Goal: Ask a question: Seek information or help from site administrators or community

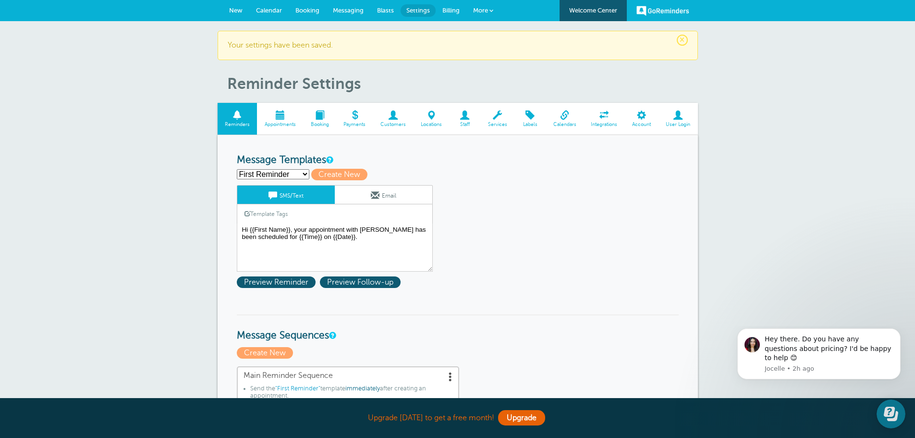
click at [660, 7] on link "GoReminders" at bounding box center [663, 10] width 53 height 21
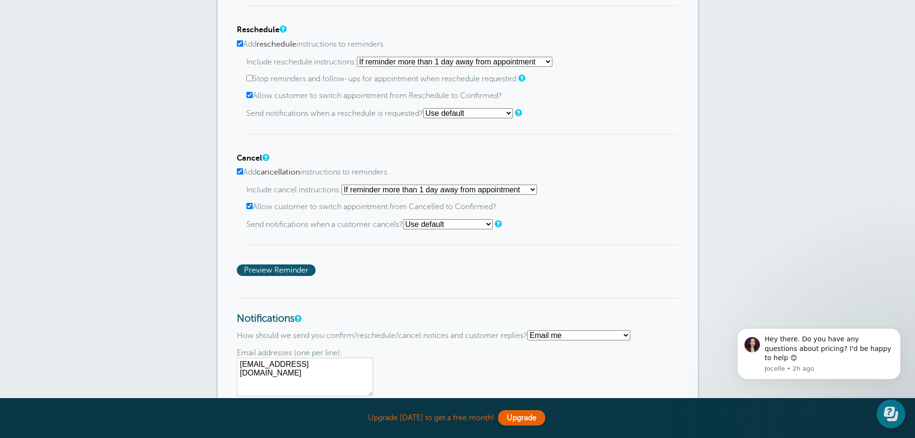
scroll to position [883, 0]
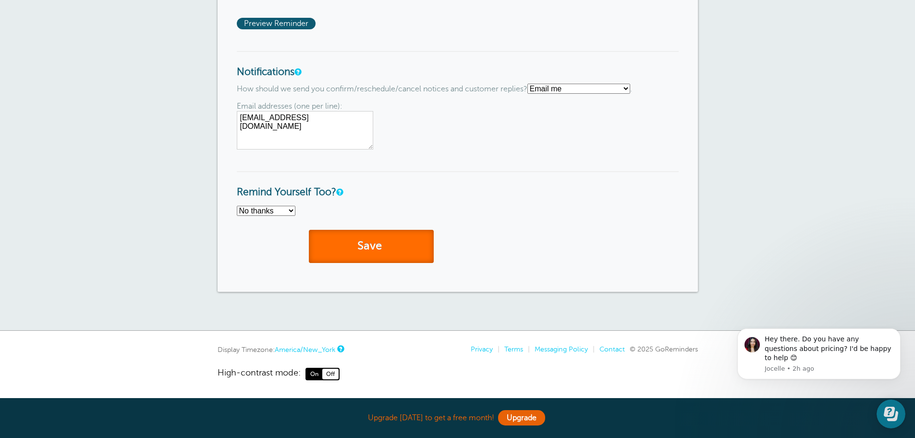
click at [316, 252] on button "Save" at bounding box center [371, 246] width 125 height 33
click at [797, 358] on div "Hey there. Do you have any questions about pricing? I'd be happy to help 😊" at bounding box center [829, 348] width 129 height 28
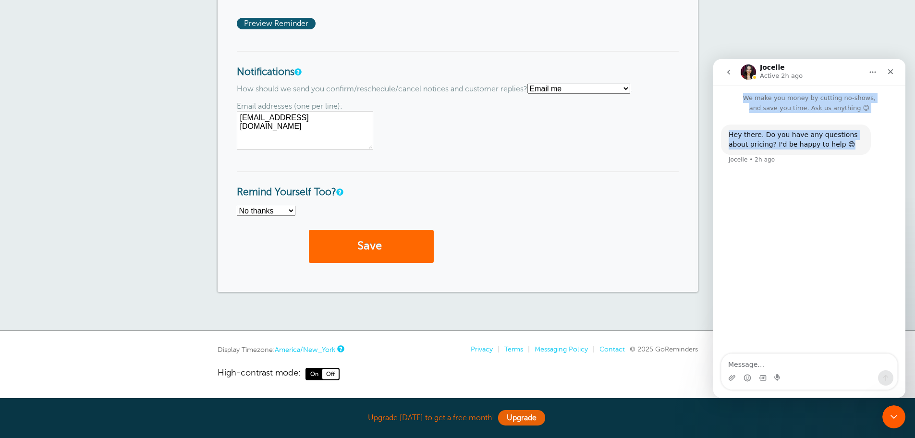
drag, startPoint x: 894, startPoint y: 74, endPoint x: 874, endPoint y: 263, distance: 190.4
click at [888, 213] on div "Jocelle Active 2h ago We make you money by cutting no-shows, and save you time.…" at bounding box center [809, 228] width 192 height 338
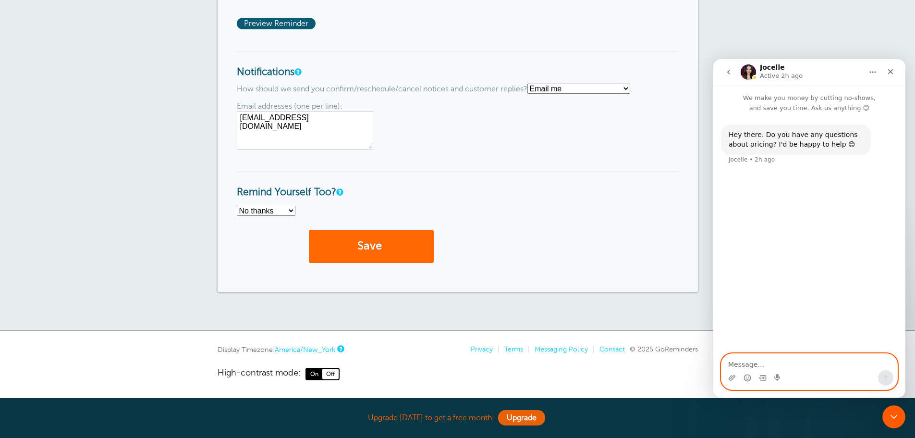
click at [799, 367] on textarea "Message…" at bounding box center [810, 362] width 176 height 16
type textarea "Yeah how do I cancel?"
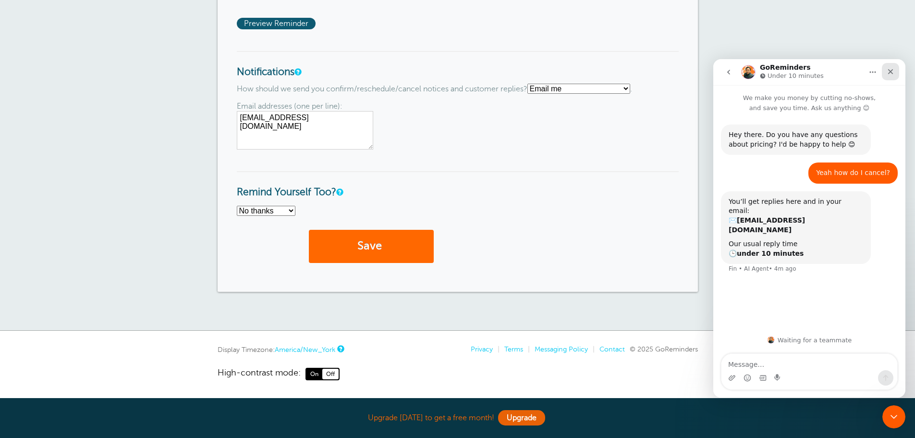
click at [890, 72] on icon "Close" at bounding box center [890, 71] width 5 height 5
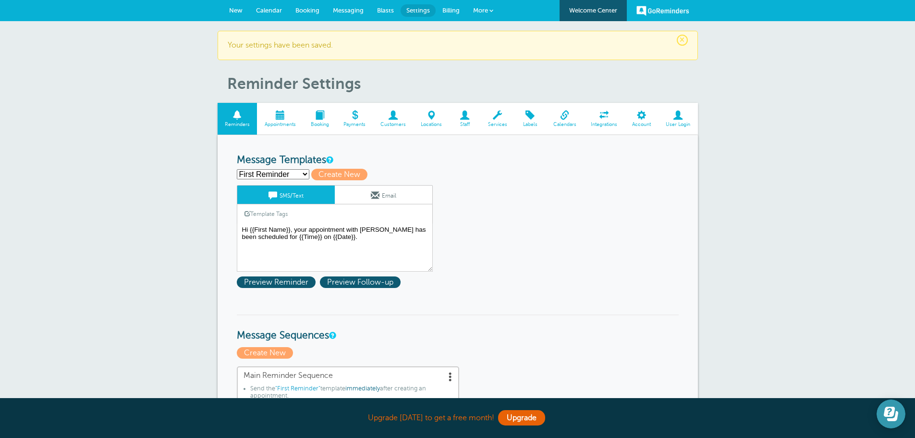
click at [878, 411] on button "Open Learn | Contact Us" at bounding box center [891, 413] width 29 height 29
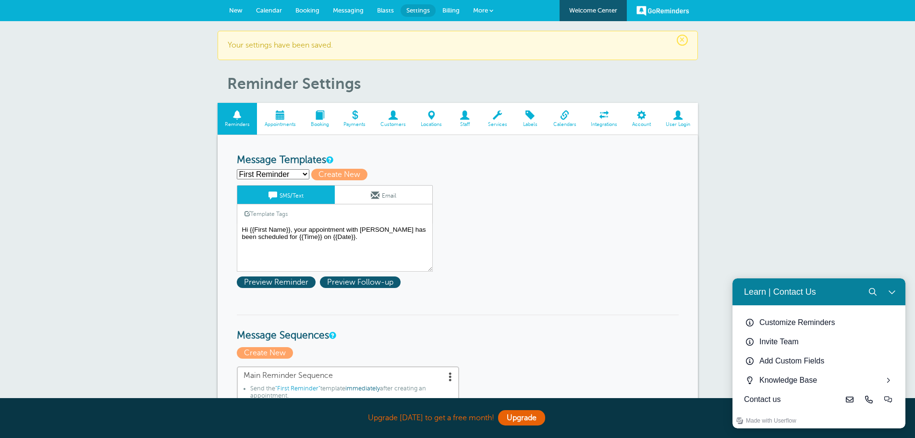
click at [896, 289] on button "Close Learn | Contact Us" at bounding box center [892, 291] width 19 height 19
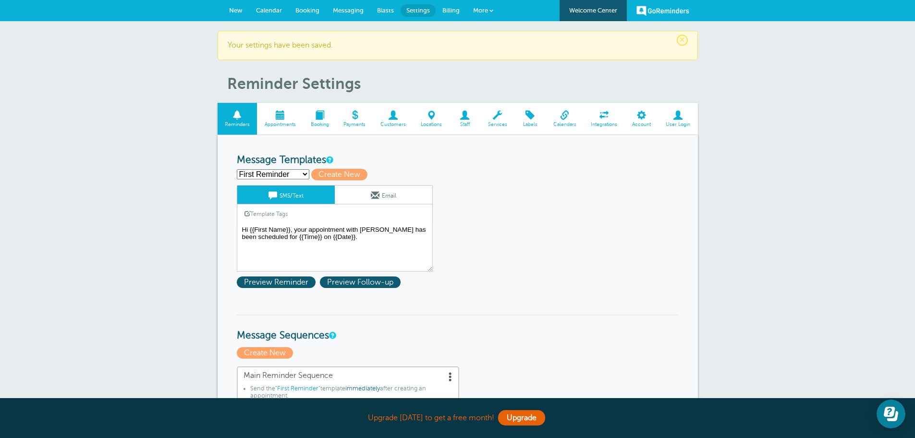
click at [233, 10] on span "New" at bounding box center [235, 10] width 13 height 7
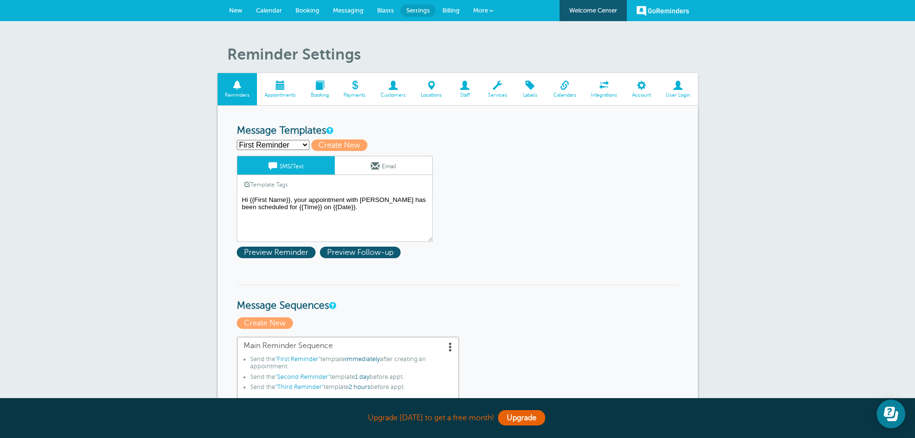
click at [269, 10] on span "Calendar" at bounding box center [269, 10] width 26 height 7
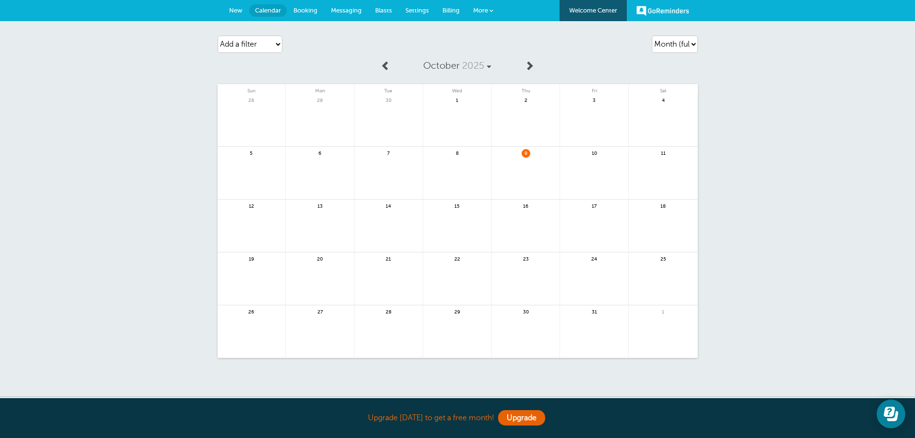
click at [233, 11] on span "New" at bounding box center [235, 10] width 13 height 7
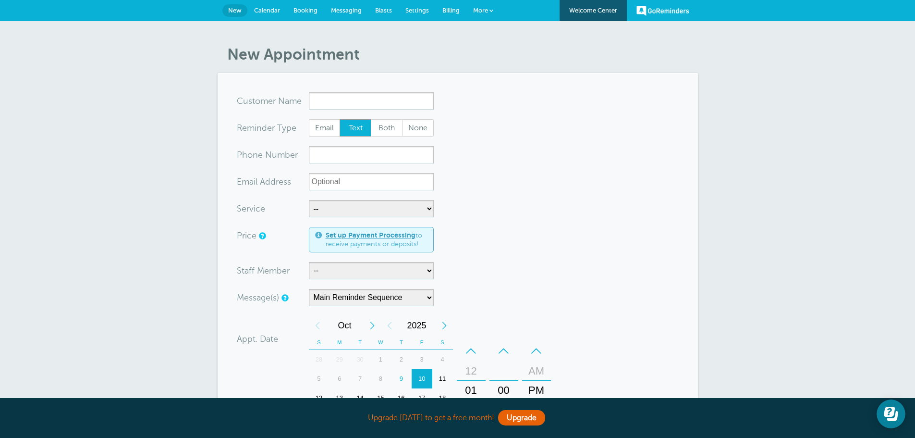
click at [670, 13] on link "GoReminders" at bounding box center [663, 10] width 53 height 21
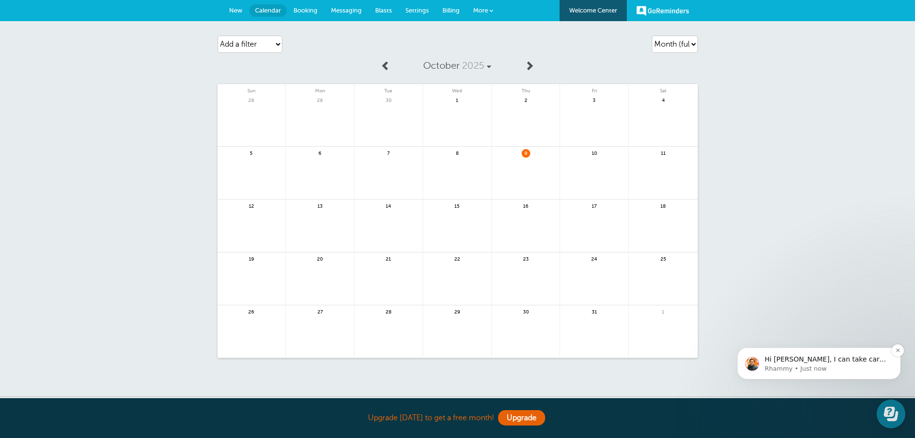
click at [781, 358] on span "Hi [PERSON_NAME], I can take care of the cancellation! If it would be helpful, …" at bounding box center [826, 392] width 122 height 74
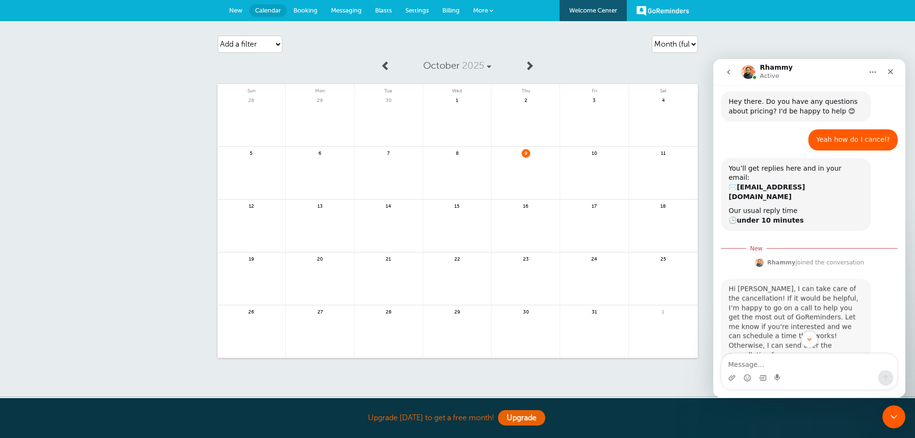
scroll to position [35, 0]
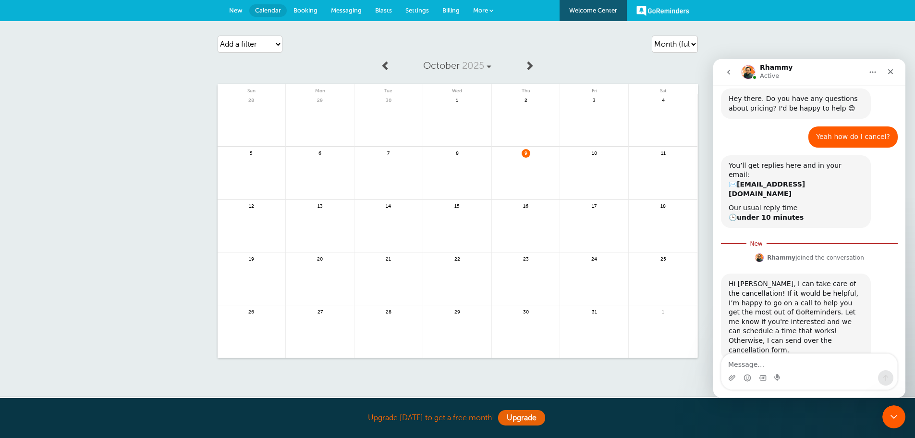
click at [742, 364] on textarea "Message…" at bounding box center [810, 362] width 176 height 16
type textarea "I have a time [DATE]"
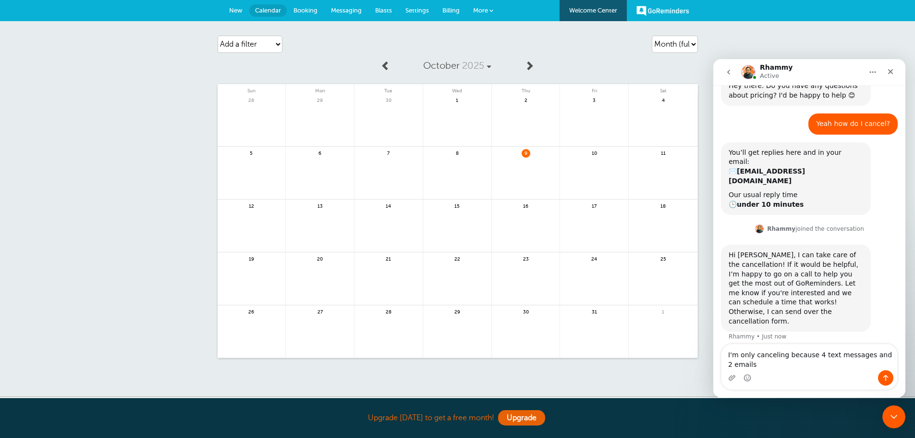
scroll to position [57, 0]
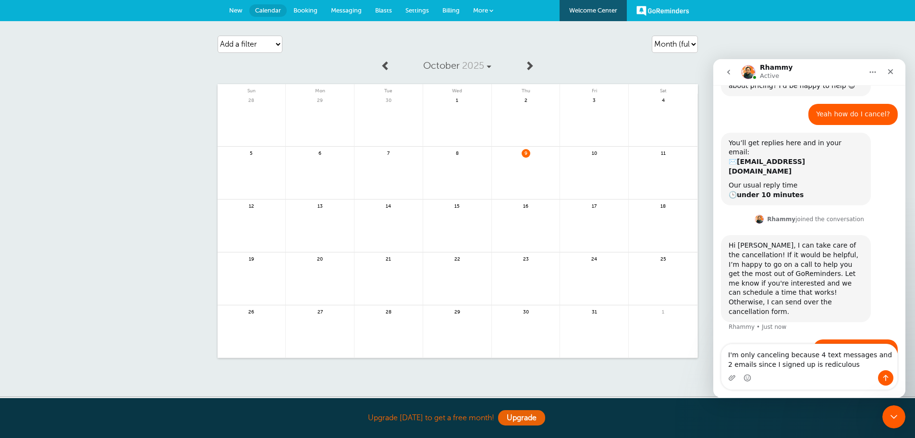
type textarea "I'm only canceling because 4 text messages and 2 emails since I signed up is ri…"
click at [842, 369] on textarea "I'm only canceling because 4 text messages and 2 emails since I signed up is ri…" at bounding box center [810, 357] width 176 height 26
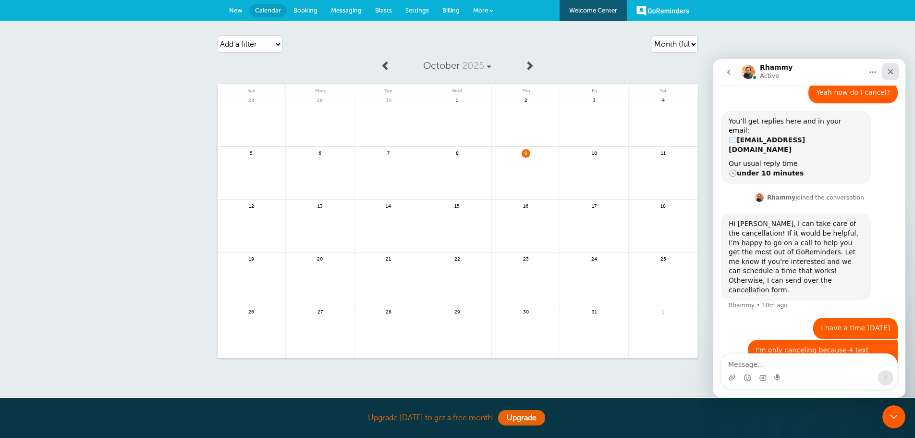
click at [890, 72] on icon "Close" at bounding box center [891, 72] width 8 height 8
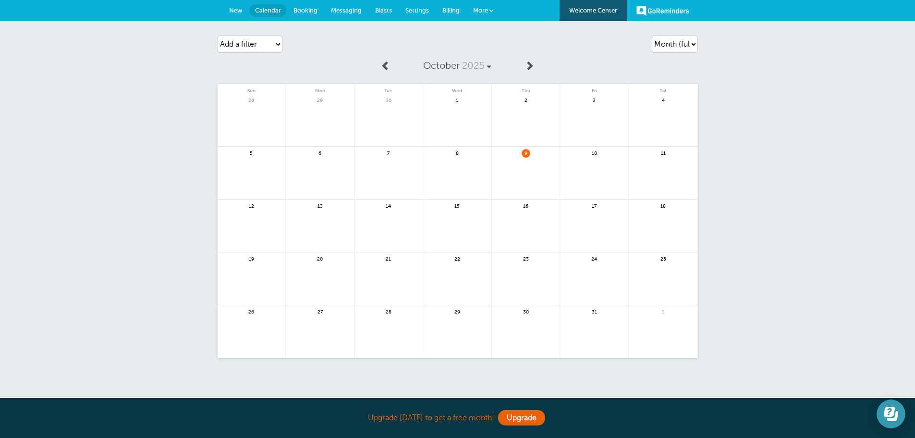
click at [883, 413] on button "Open Learn | Contact Us" at bounding box center [891, 413] width 29 height 29
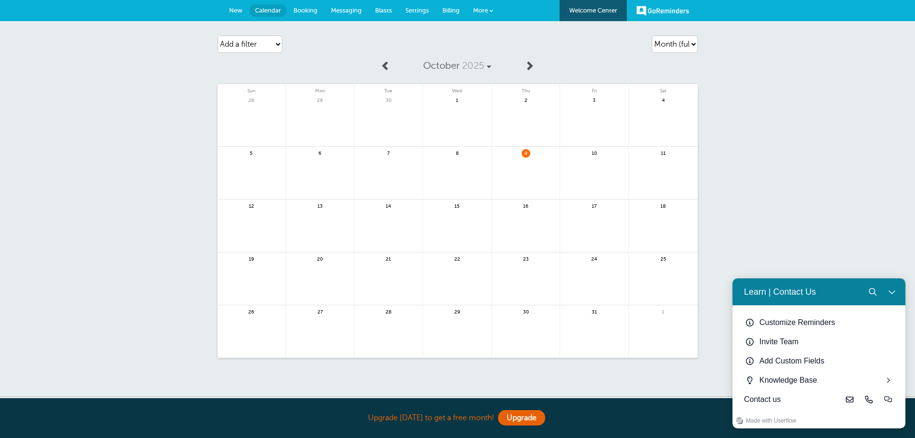
click at [849, 239] on div "Agenda Day Week Month (full view) Month (condensed) Add a filter Customer Searc…" at bounding box center [457, 209] width 915 height 376
click at [887, 291] on button "Close Learn | Contact Us" at bounding box center [892, 291] width 19 height 19
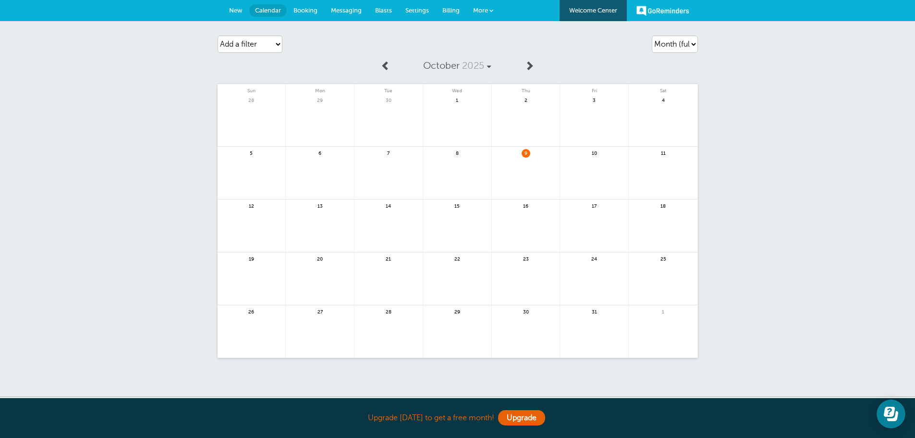
click at [480, 11] on span "More" at bounding box center [480, 10] width 15 height 7
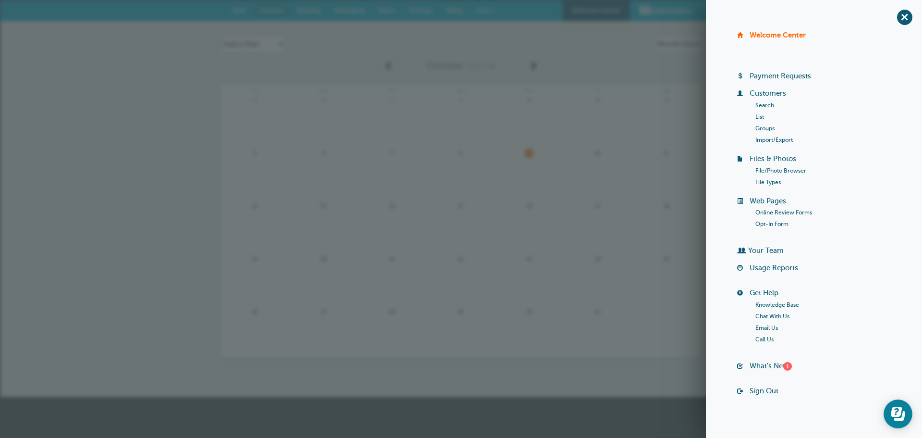
click at [145, 100] on div "Agenda Day Week Month (full view) Month (condensed) Add a filter Customer Searc…" at bounding box center [461, 209] width 922 height 376
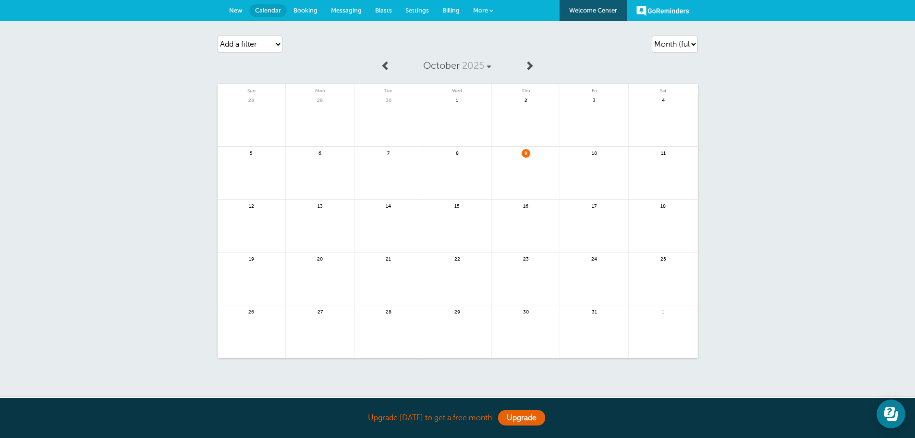
scroll to position [183, 0]
